Goal: Find specific page/section: Find specific page/section

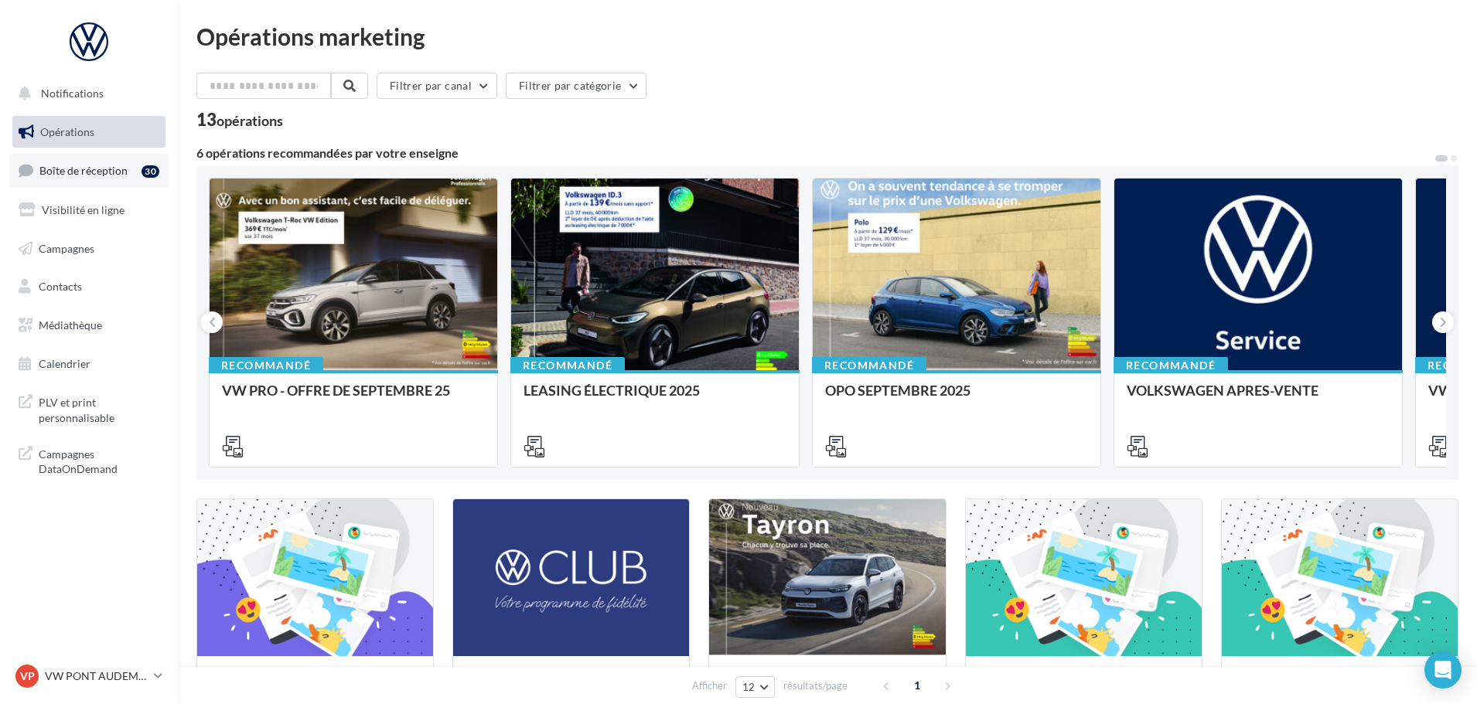
click at [94, 176] on span "Boîte de réception" at bounding box center [83, 170] width 88 height 13
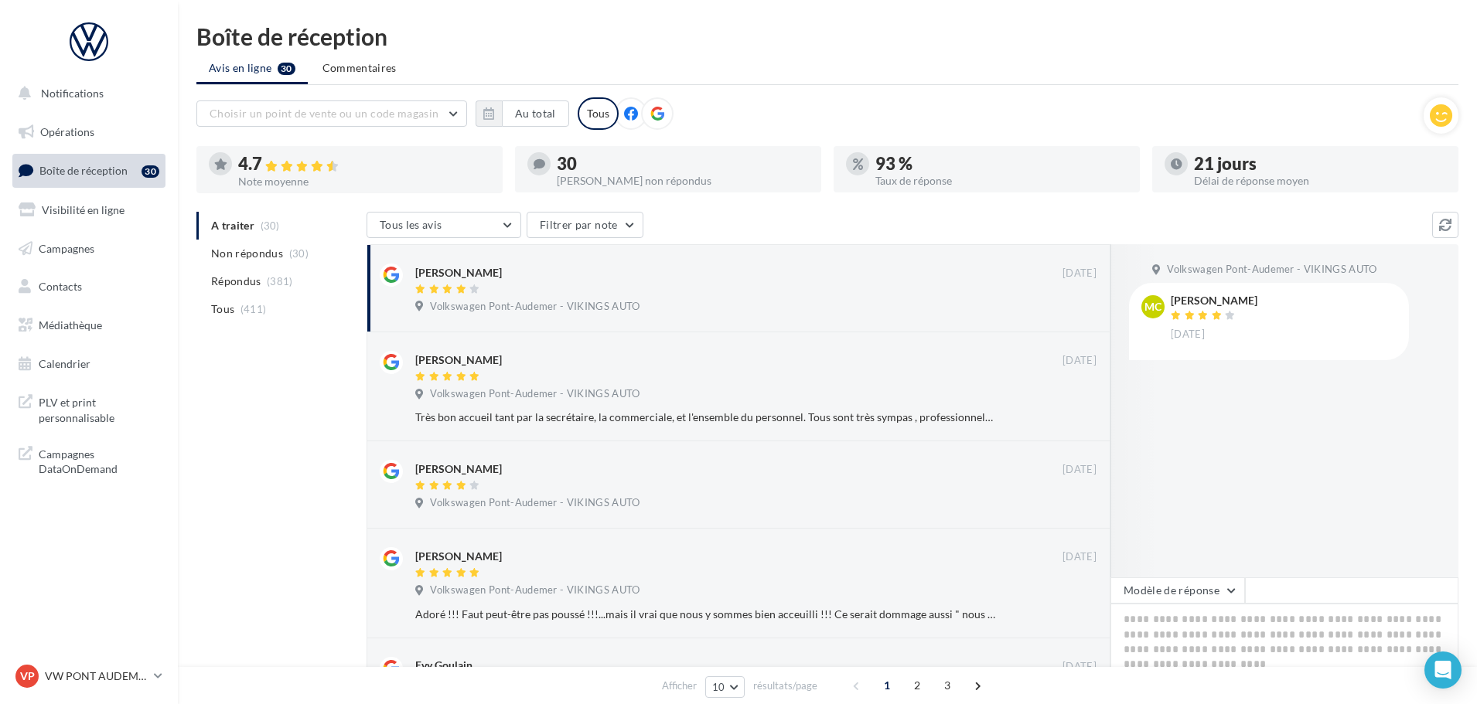
click at [131, 658] on nav "Notifications Opérations Boîte de réception 30 Visibilité en ligne Campagnes Co…" at bounding box center [89, 352] width 178 height 704
click at [119, 680] on p "VW PONT AUDEMER" at bounding box center [96, 676] width 103 height 15
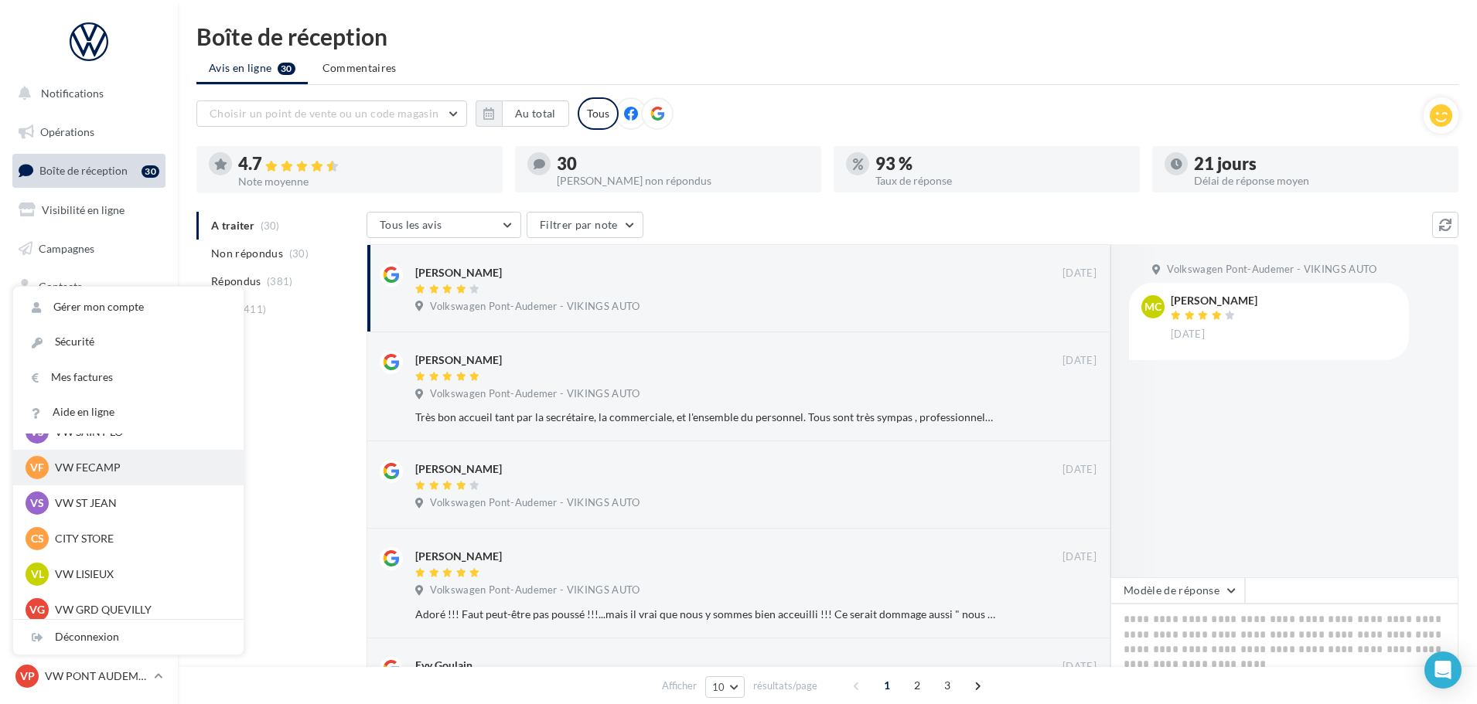
scroll to position [232, 0]
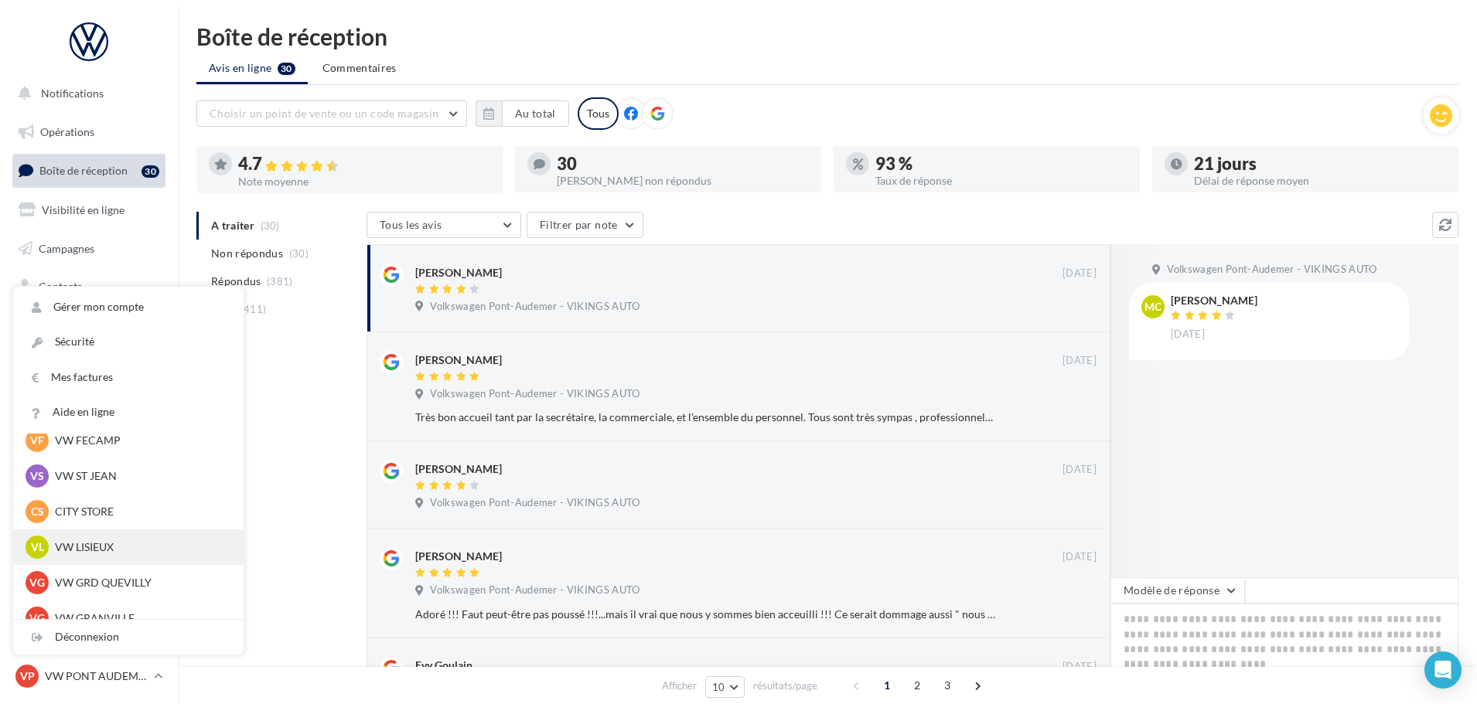
click at [99, 549] on p "VW LISIEUX" at bounding box center [140, 547] width 170 height 15
